Goal: Navigation & Orientation: Find specific page/section

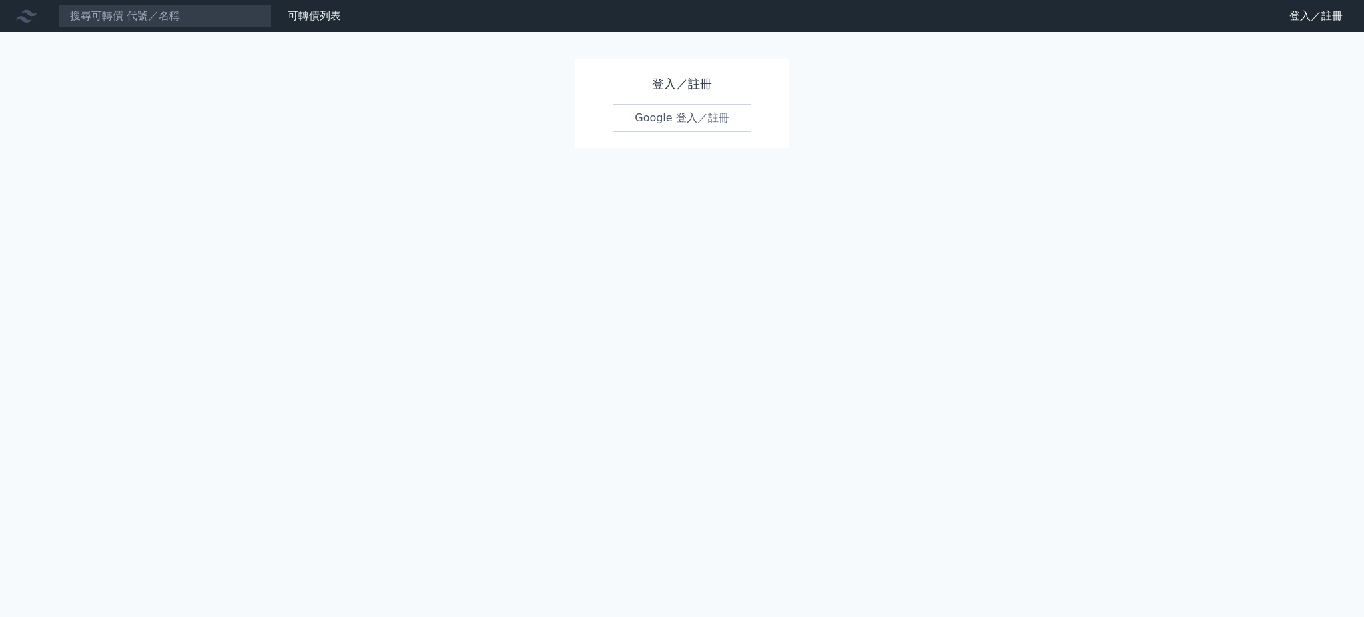
click at [672, 117] on link "Google 登入／註冊" at bounding box center [682, 118] width 139 height 28
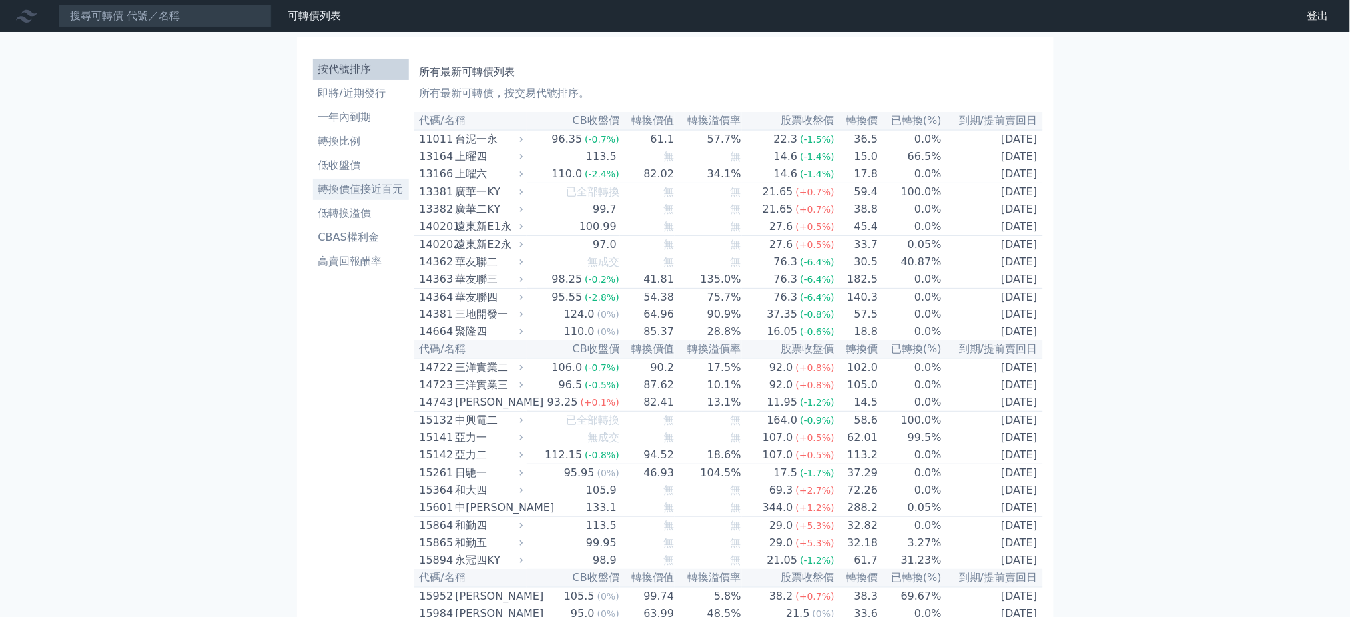
click at [388, 193] on li "轉換價值接近百元" at bounding box center [361, 189] width 96 height 16
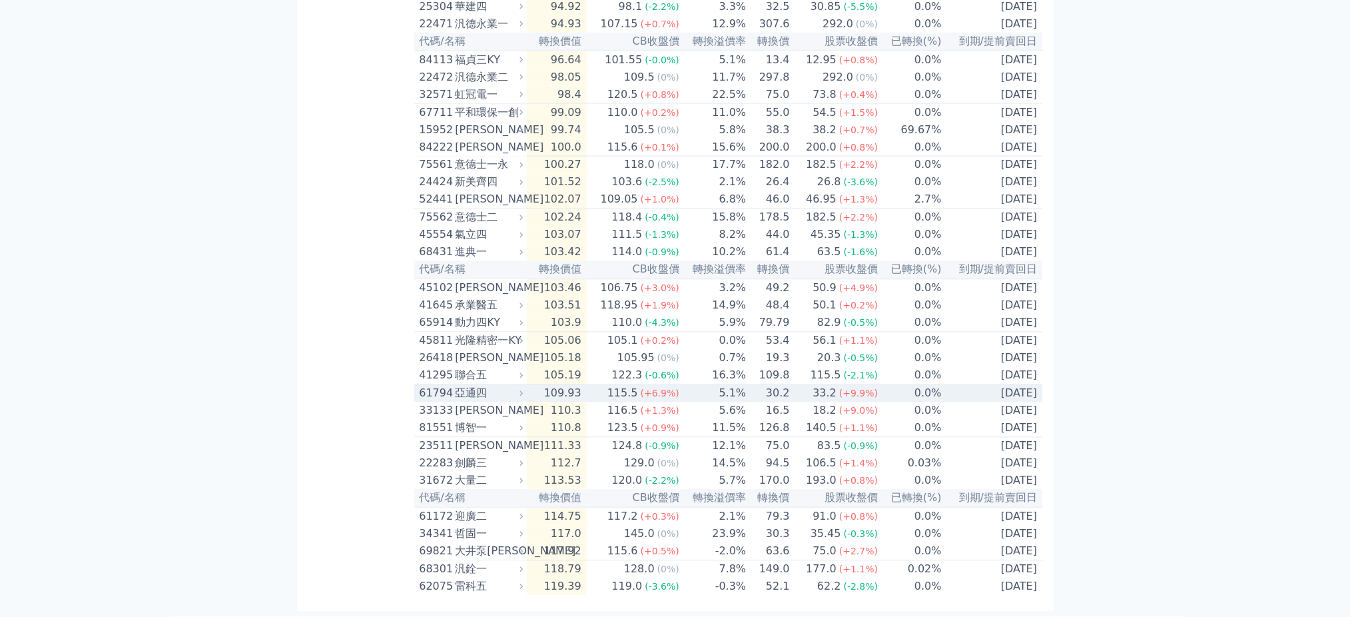
scroll to position [855, 0]
